Goal: Information Seeking & Learning: Learn about a topic

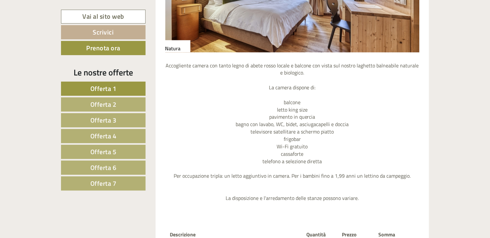
scroll to position [840, 0]
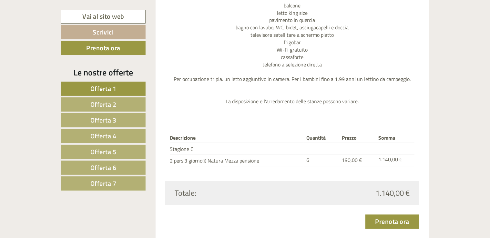
click at [110, 104] on span "Offerta 2" at bounding box center [103, 104] width 26 height 10
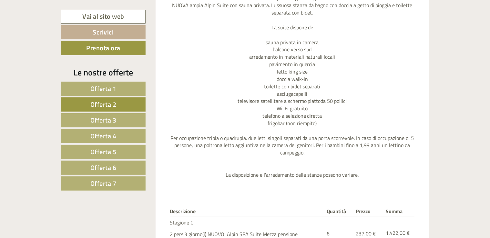
scroll to position [856, 0]
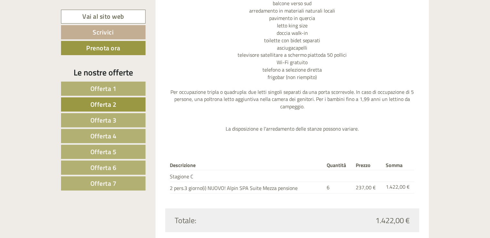
click at [101, 119] on span "Offerta 3" at bounding box center [103, 120] width 26 height 10
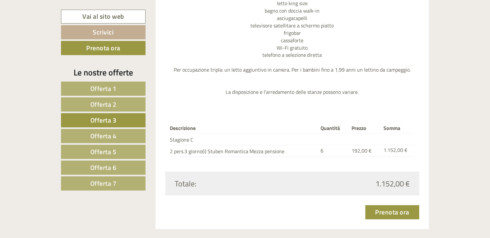
click at [109, 136] on span "Offerta 4" at bounding box center [103, 136] width 26 height 10
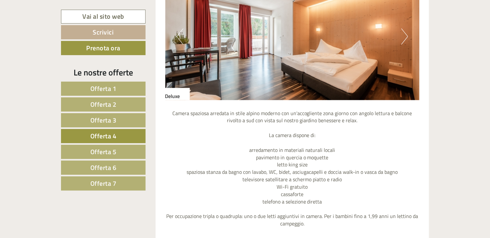
scroll to position [824, 0]
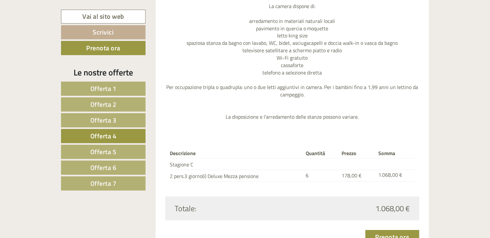
click at [111, 150] on span "Offerta 5" at bounding box center [103, 152] width 26 height 10
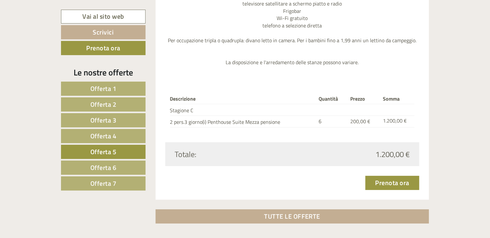
scroll to position [921, 0]
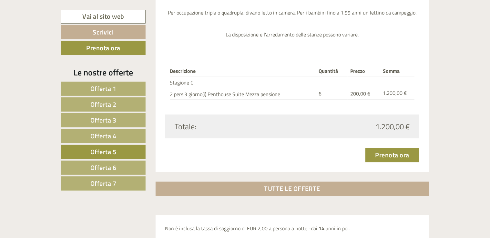
click at [114, 165] on span "Offerta 6" at bounding box center [103, 168] width 26 height 10
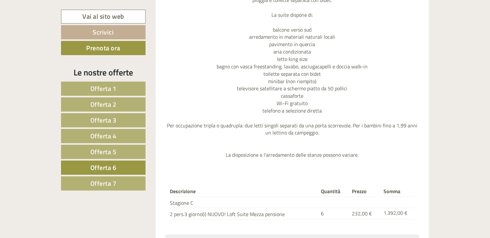
scroll to position [824, 0]
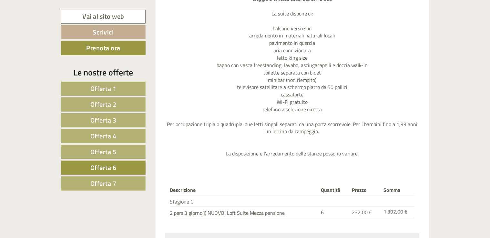
click at [111, 184] on span "Offerta 7" at bounding box center [103, 184] width 26 height 10
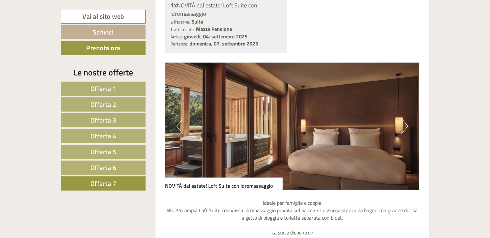
scroll to position [566, 0]
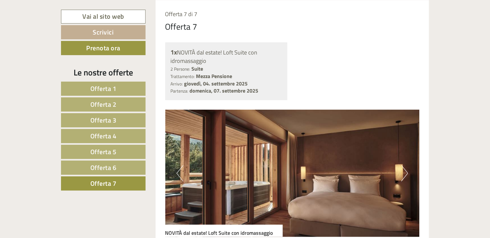
click at [404, 172] on button "Next" at bounding box center [404, 174] width 7 height 16
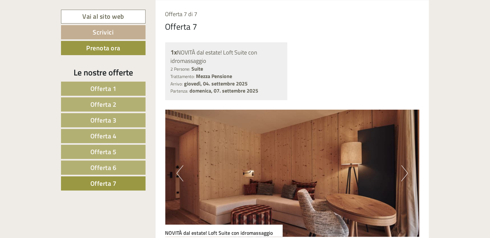
click at [404, 172] on button "Next" at bounding box center [404, 174] width 7 height 16
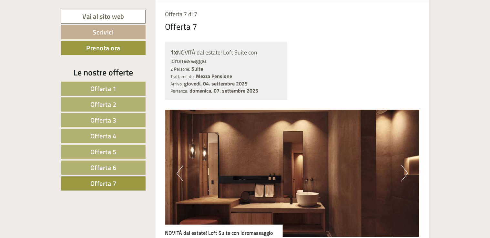
click at [404, 172] on button "Next" at bounding box center [404, 174] width 7 height 16
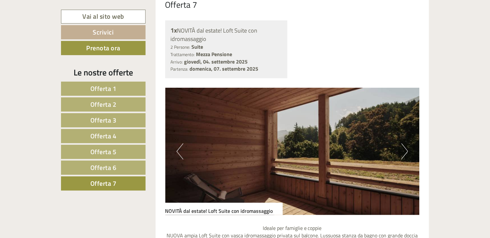
scroll to position [630, 0]
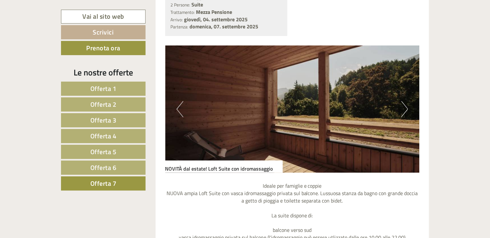
click at [404, 108] on button "Next" at bounding box center [404, 109] width 7 height 16
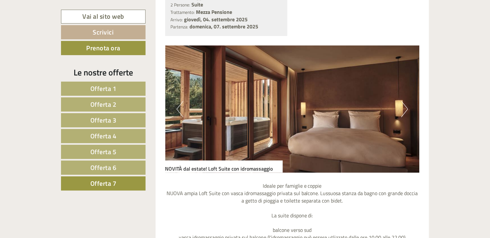
click at [404, 108] on button "Next" at bounding box center [404, 109] width 7 height 16
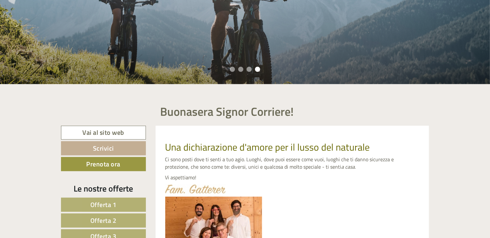
scroll to position [114, 0]
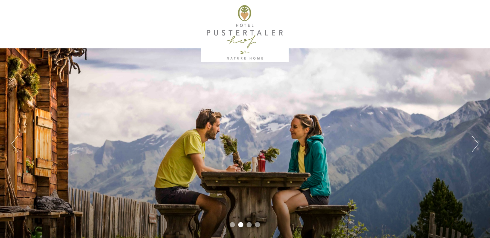
click at [474, 144] on button "Next" at bounding box center [475, 144] width 7 height 16
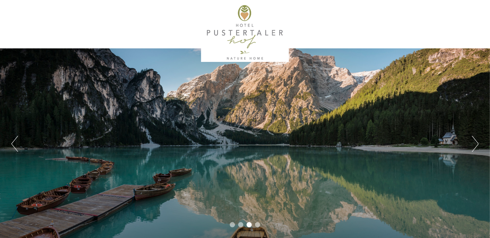
click at [474, 144] on button "Next" at bounding box center [475, 144] width 7 height 16
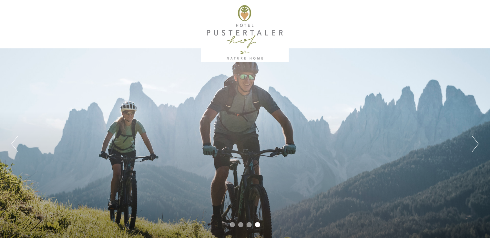
click at [474, 144] on button "Next" at bounding box center [475, 144] width 7 height 16
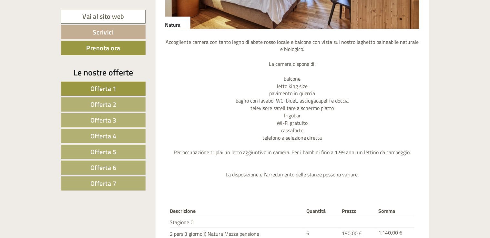
scroll to position [807, 0]
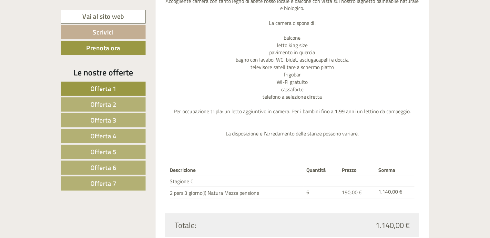
click at [118, 185] on link "Offerta 7" at bounding box center [103, 184] width 85 height 14
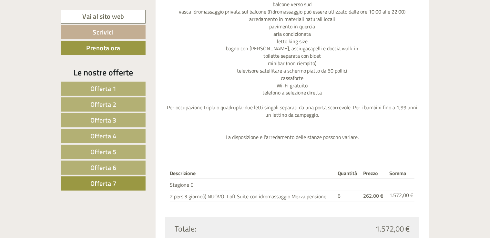
scroll to position [1018, 0]
